Goal: Task Accomplishment & Management: Manage account settings

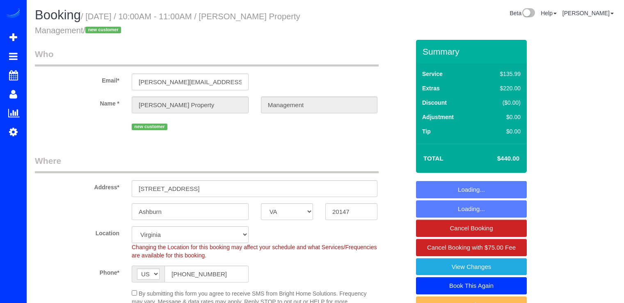
select select "VA"
select select "2"
select select "spot1"
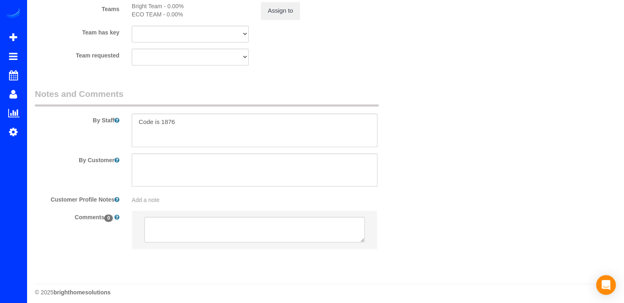
scroll to position [1163, 0]
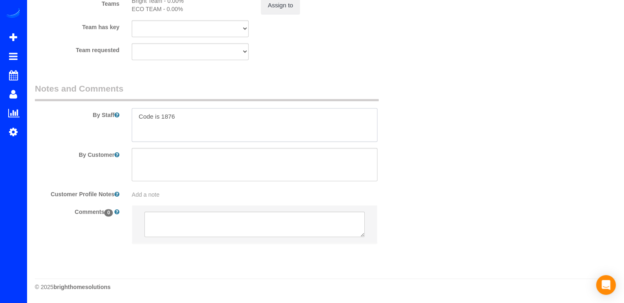
click at [186, 119] on textarea at bounding box center [255, 125] width 246 height 34
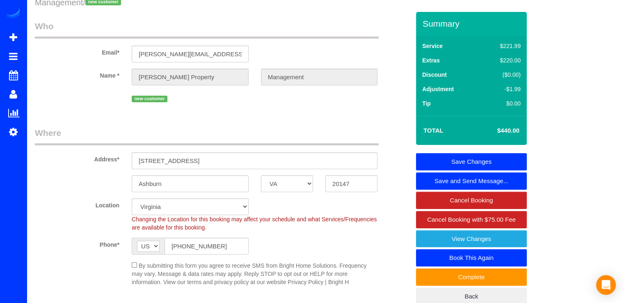
scroll to position [0, 0]
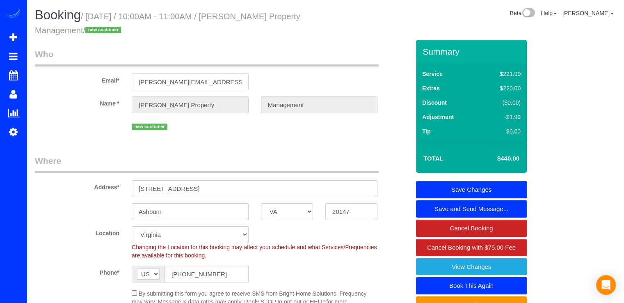
type textarea "Code is 1876 Nuevos codigos para probar: 5115 9541"
click at [475, 183] on link "Save Changes" at bounding box center [471, 189] width 111 height 17
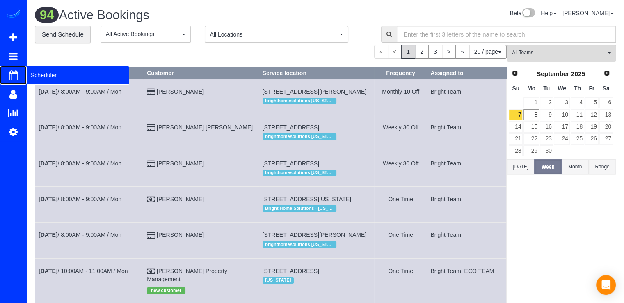
click at [28, 72] on span "Scheduler" at bounding box center [78, 75] width 103 height 19
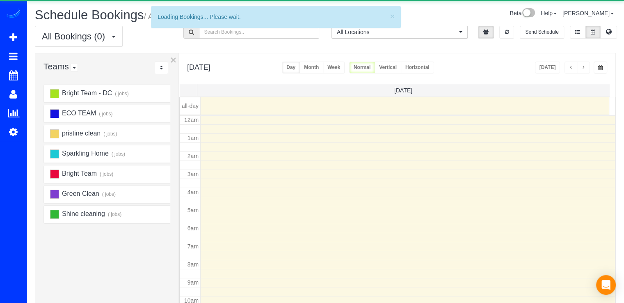
scroll to position [108, 0]
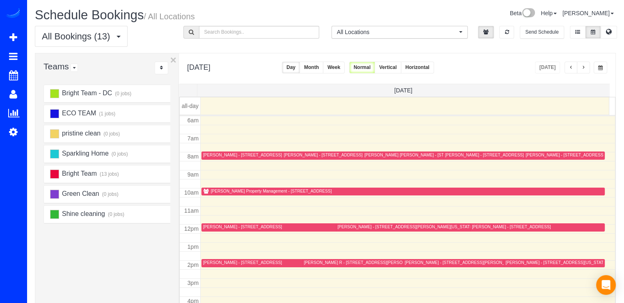
click at [586, 64] on button "button" at bounding box center [583, 68] width 13 height 12
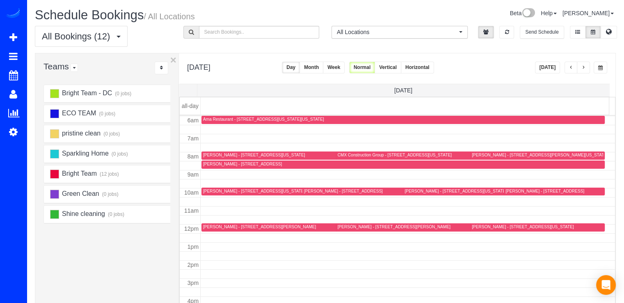
click at [572, 68] on span "button" at bounding box center [571, 67] width 4 height 5
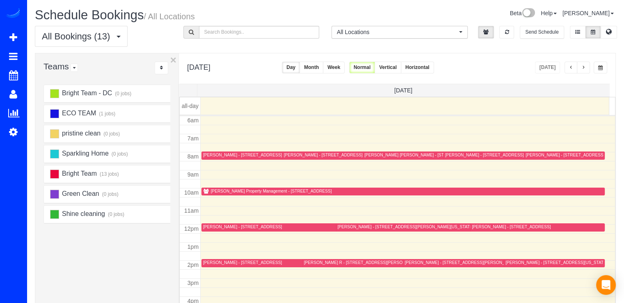
click at [230, 193] on div "[PERSON_NAME] Property Management - [STREET_ADDRESS]" at bounding box center [271, 190] width 121 height 5
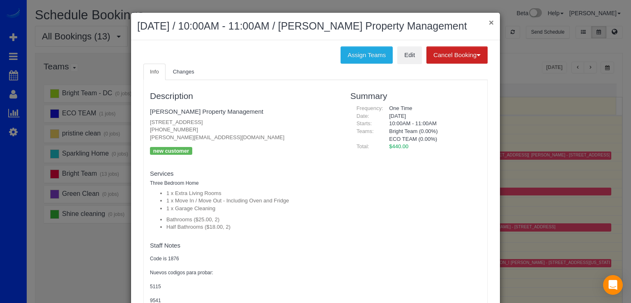
click at [488, 25] on button "×" at bounding box center [490, 22] width 5 height 9
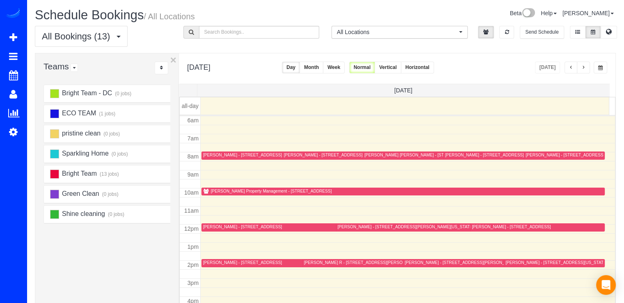
click at [585, 69] on span "button" at bounding box center [584, 67] width 4 height 5
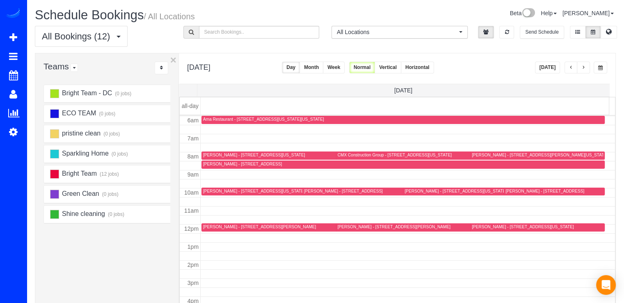
click at [514, 189] on div "[PERSON_NAME] - [STREET_ADDRESS]" at bounding box center [545, 190] width 79 height 5
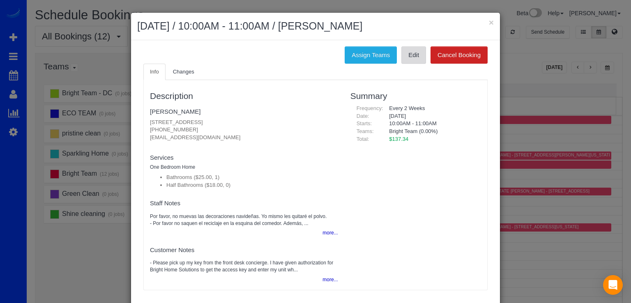
click at [422, 55] on link "Edit" at bounding box center [413, 54] width 25 height 17
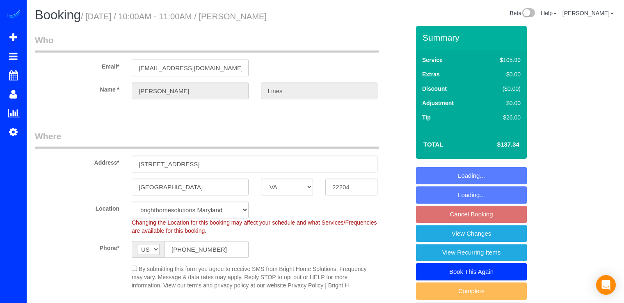
select select "VA"
select select "spot2"
select select "object:839"
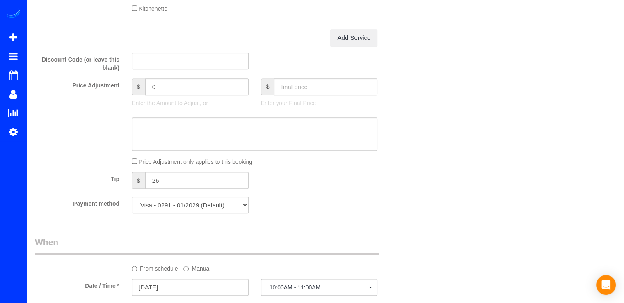
scroll to position [698, 0]
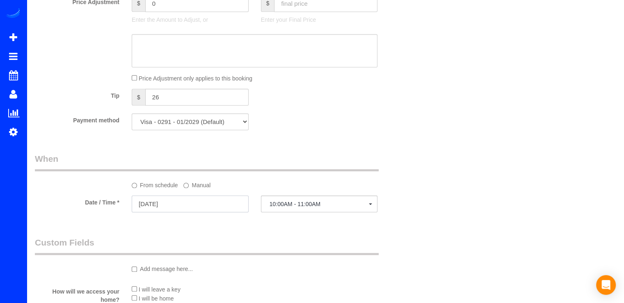
click at [198, 202] on input "[DATE]" at bounding box center [190, 203] width 117 height 17
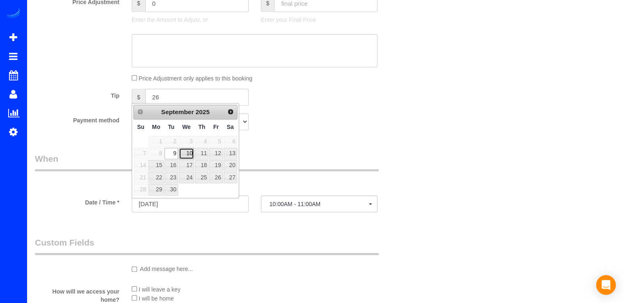
click at [188, 154] on link "10" at bounding box center [187, 153] width 16 height 11
type input "[DATE]"
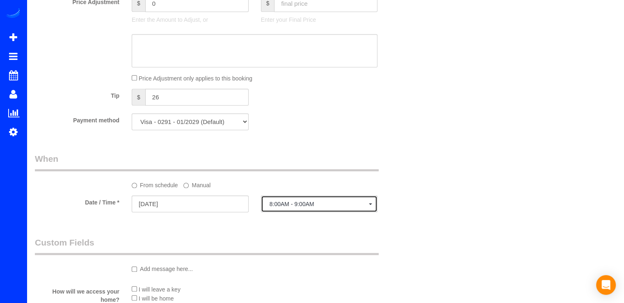
click at [323, 207] on span "8:00AM - 9:00AM" at bounding box center [320, 204] width 100 height 7
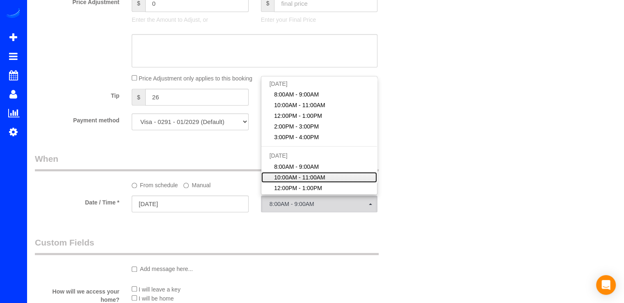
click at [326, 177] on link "10:00AM - 11:00AM" at bounding box center [319, 177] width 116 height 11
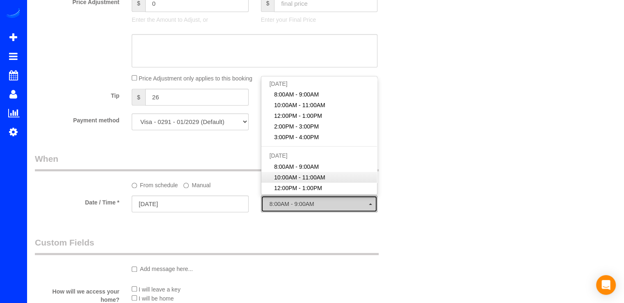
select select "spot7"
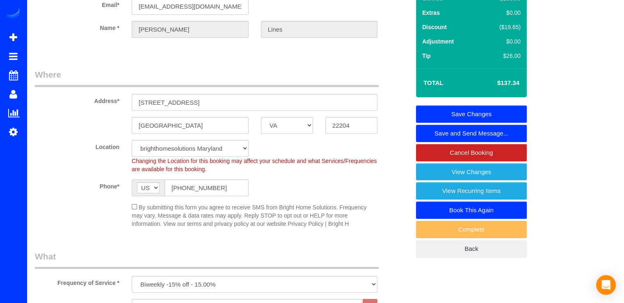
scroll to position [0, 0]
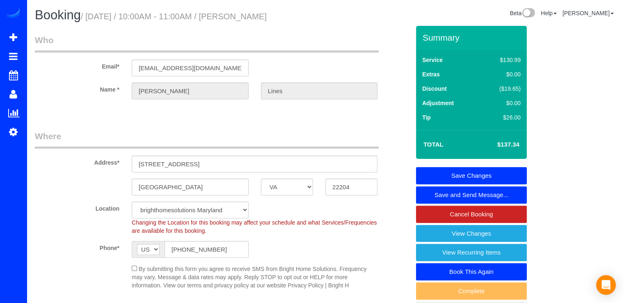
click at [471, 172] on link "Save Changes" at bounding box center [471, 175] width 111 height 17
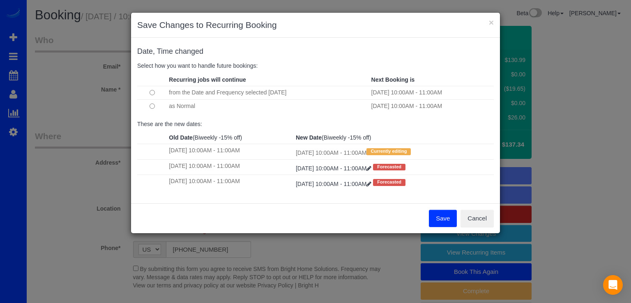
click at [445, 222] on button "Save" at bounding box center [443, 218] width 28 height 17
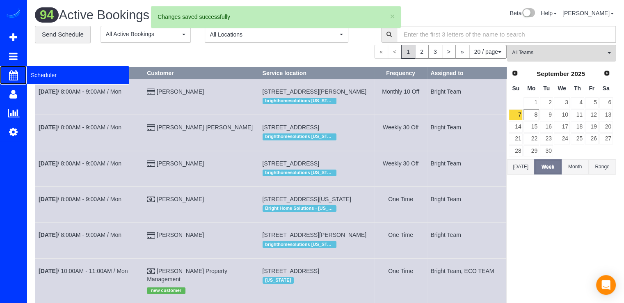
click at [37, 71] on span "Scheduler" at bounding box center [78, 75] width 103 height 19
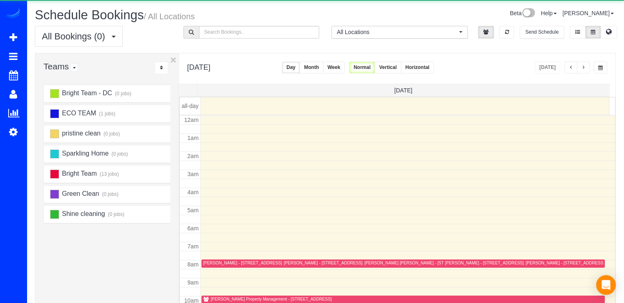
scroll to position [108, 0]
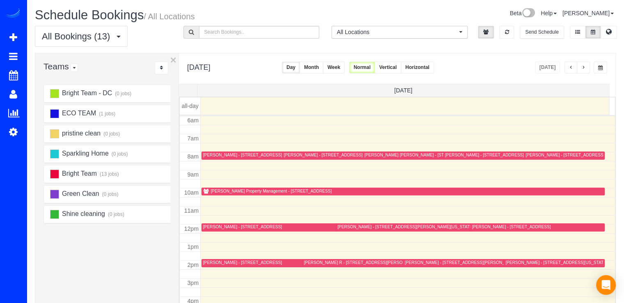
click at [588, 70] on button "button" at bounding box center [583, 68] width 13 height 12
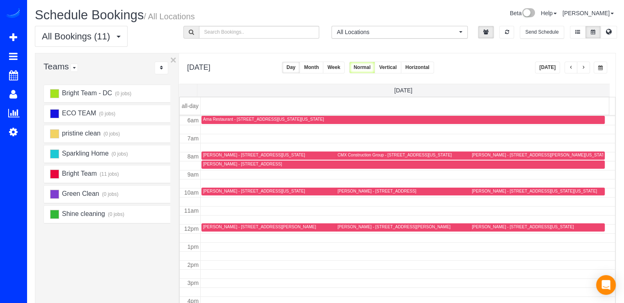
click at [587, 67] on button "button" at bounding box center [583, 68] width 13 height 12
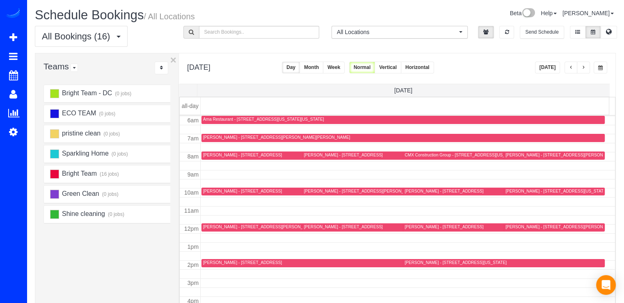
click at [584, 68] on span "button" at bounding box center [584, 67] width 4 height 5
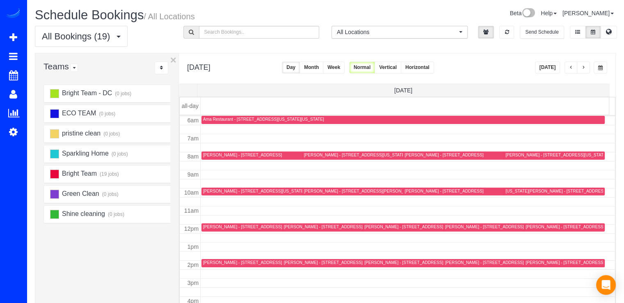
click at [569, 66] on button "button" at bounding box center [571, 68] width 13 height 12
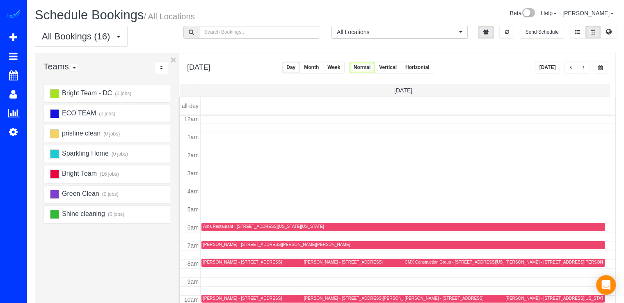
scroll to position [0, 0]
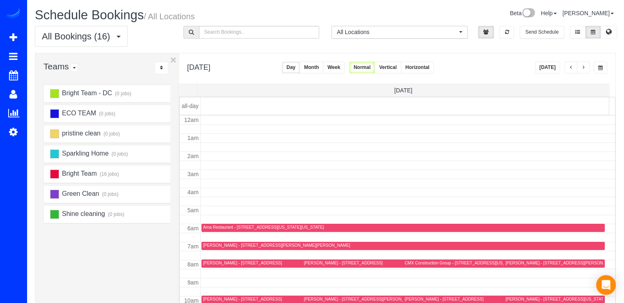
click at [573, 69] on span "button" at bounding box center [571, 67] width 4 height 5
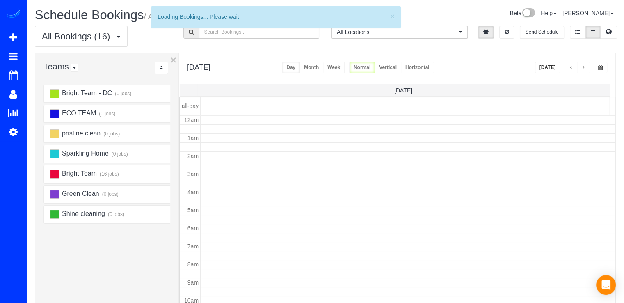
scroll to position [108, 0]
